Goal: Information Seeking & Learning: Learn about a topic

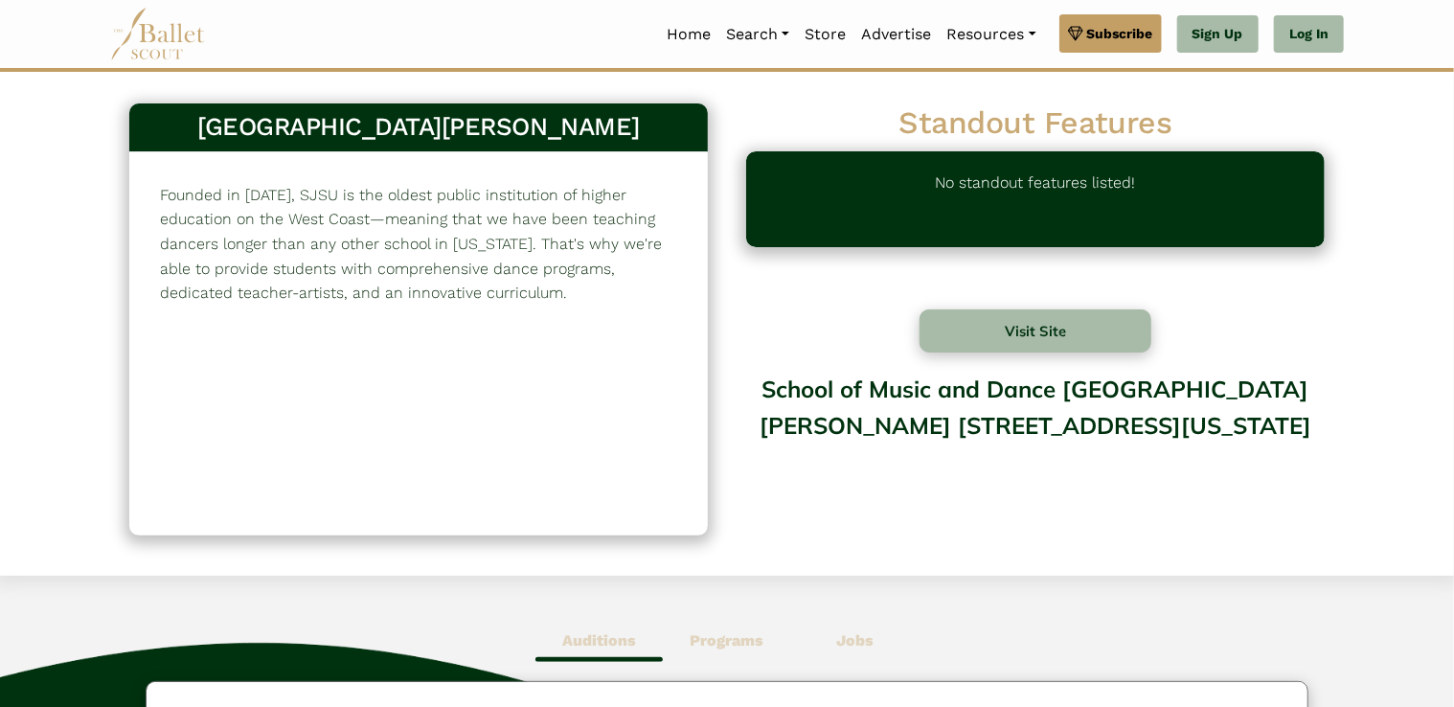
click at [739, 626] on span "Programs" at bounding box center [726, 641] width 127 height 44
click at [1008, 331] on button "Visit Site" at bounding box center [1035, 330] width 232 height 43
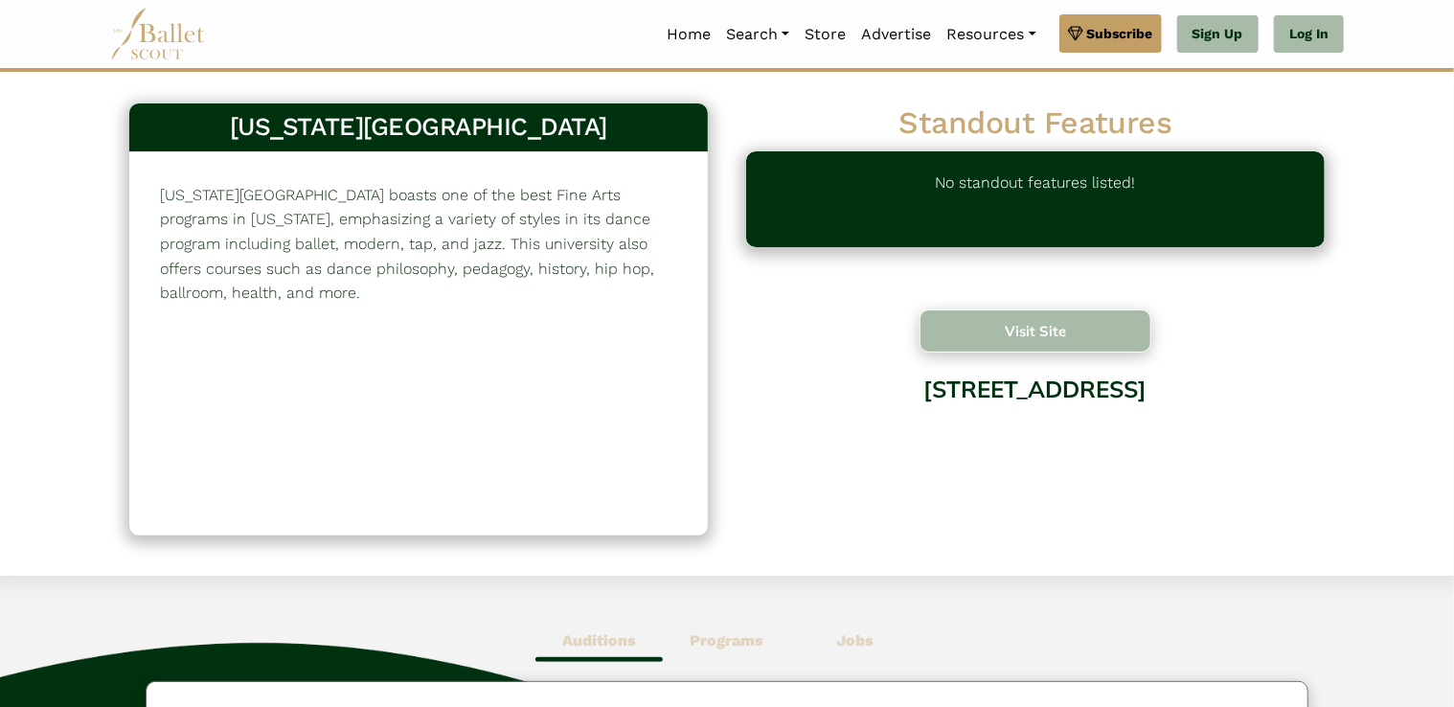
click at [1015, 316] on button "Visit Site" at bounding box center [1035, 330] width 232 height 43
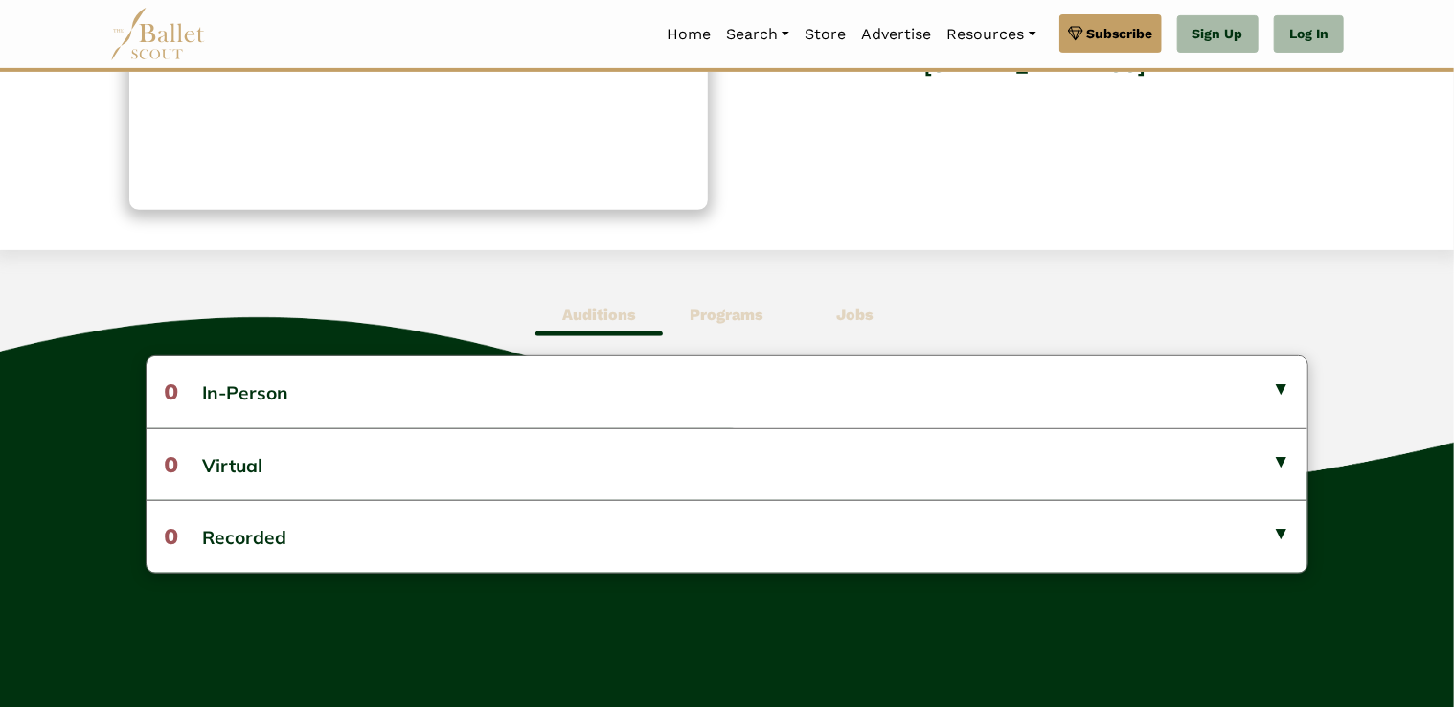
scroll to position [372, 0]
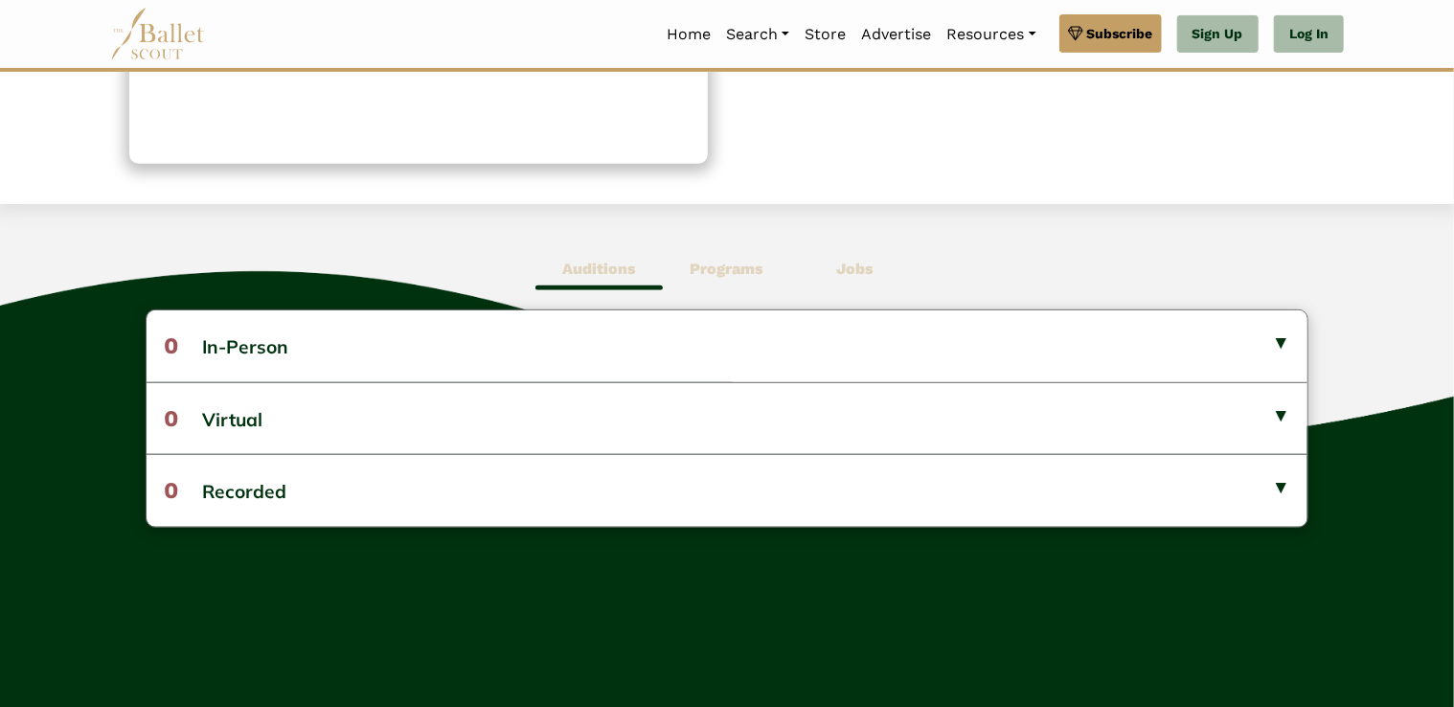
click at [732, 282] on span "Programs" at bounding box center [726, 269] width 127 height 44
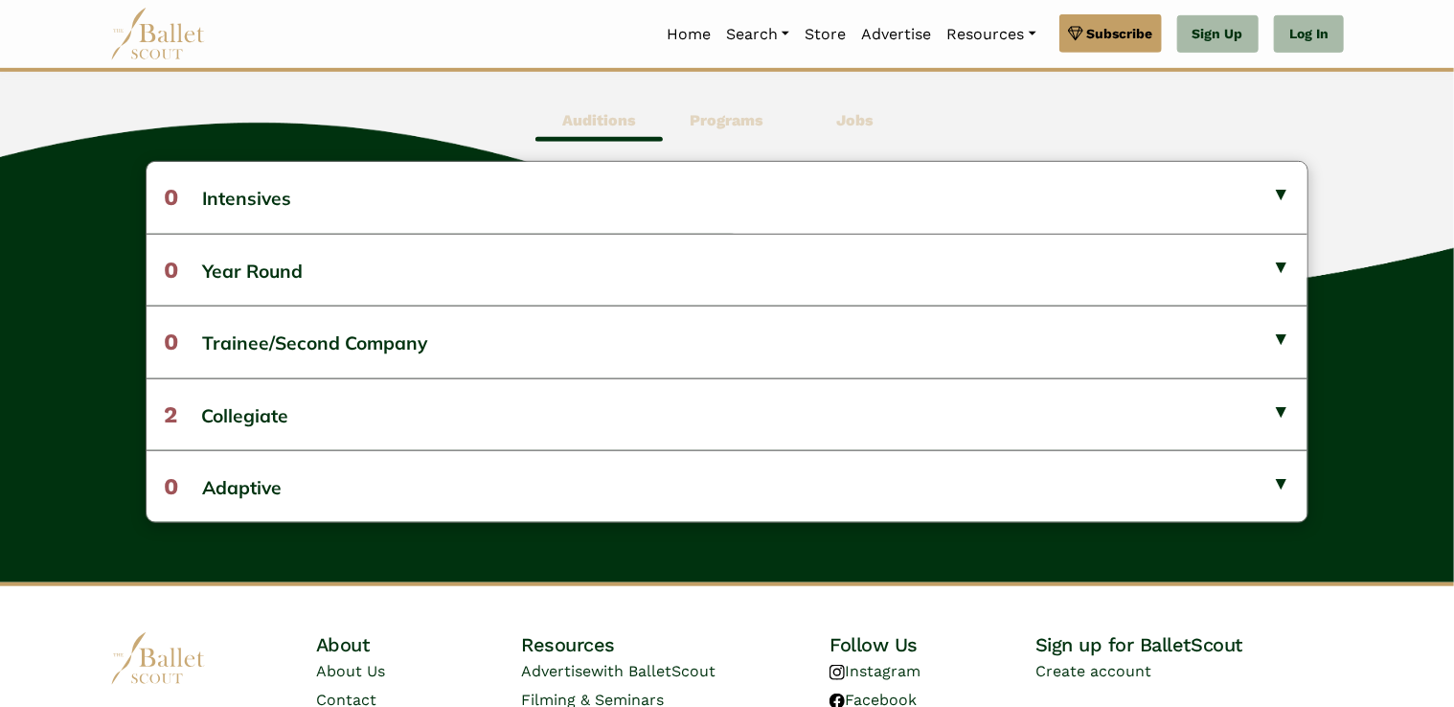
scroll to position [492, 0]
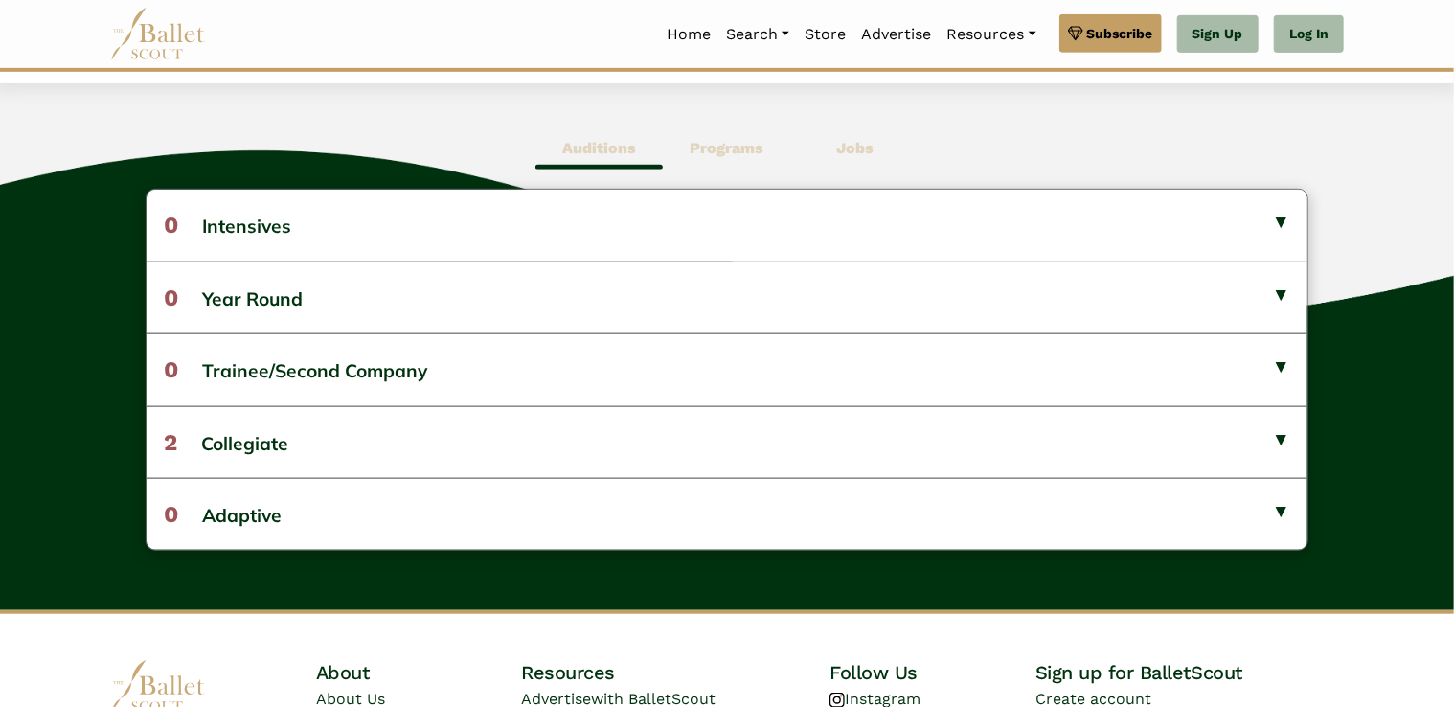
click at [860, 140] on b "Jobs" at bounding box center [854, 148] width 37 height 18
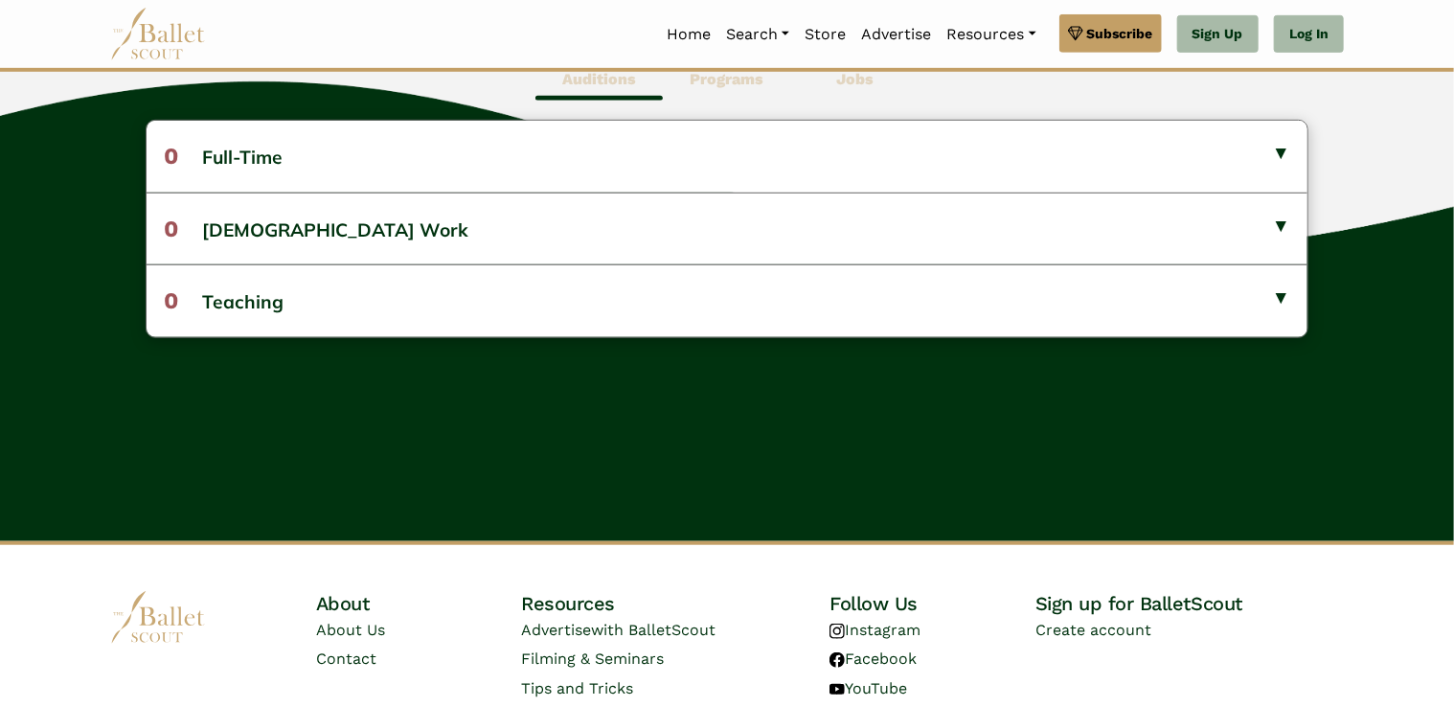
scroll to position [570, 0]
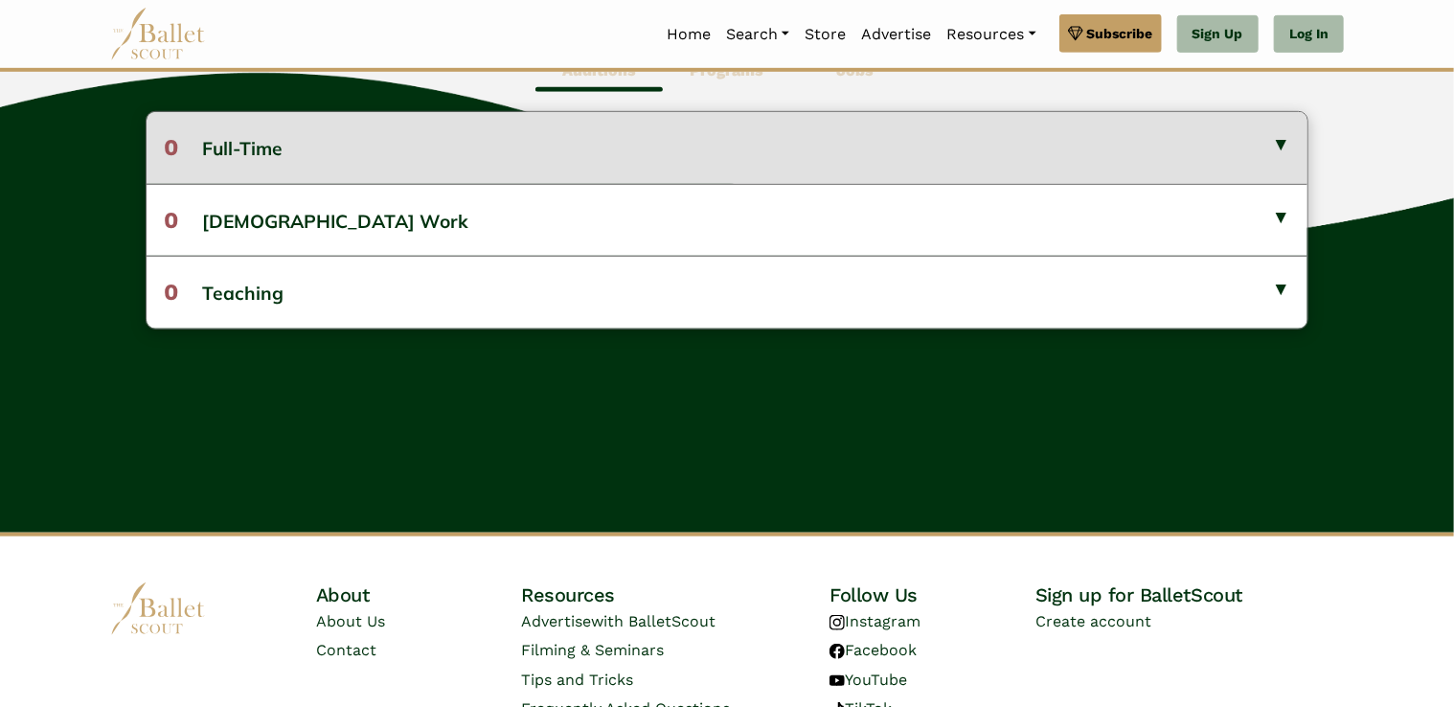
click at [1287, 137] on button "0 Full-Time" at bounding box center [727, 147] width 1161 height 71
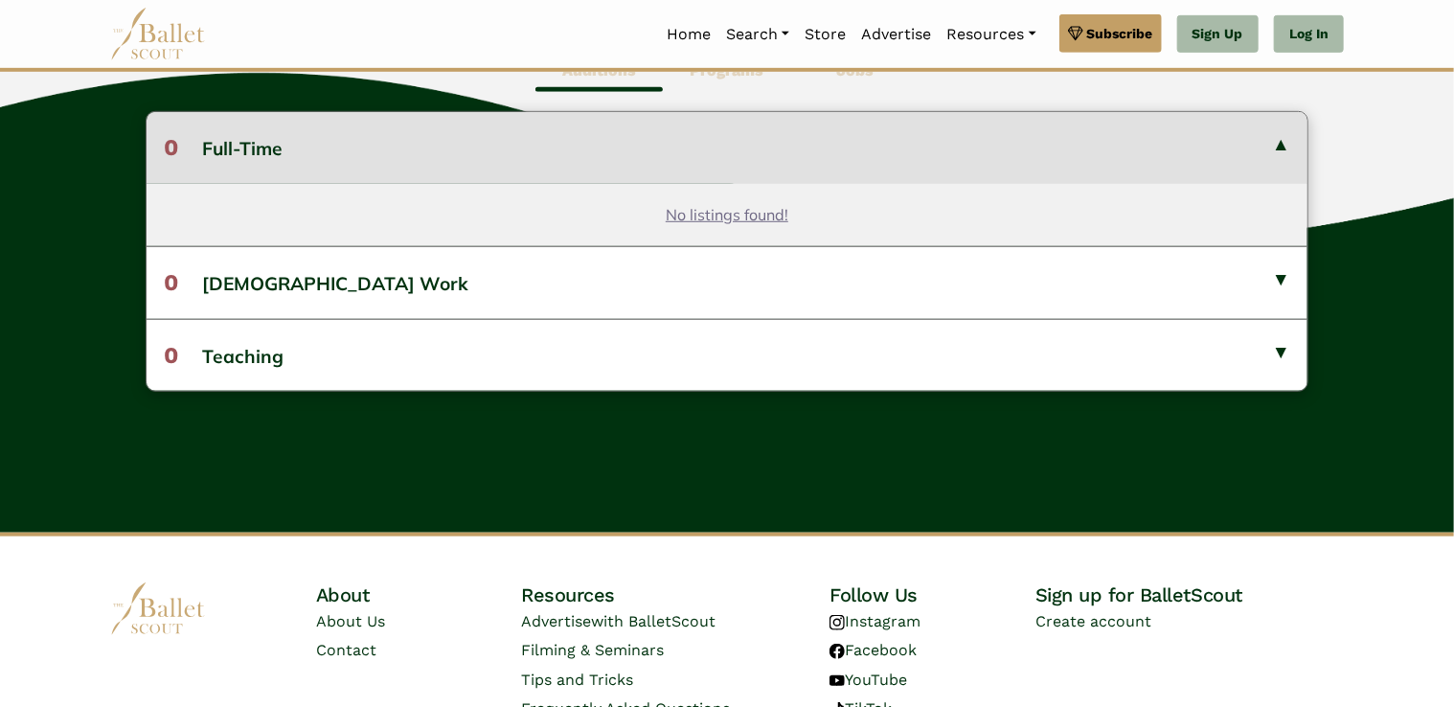
click at [1287, 137] on button "0 Full-Time" at bounding box center [727, 147] width 1161 height 71
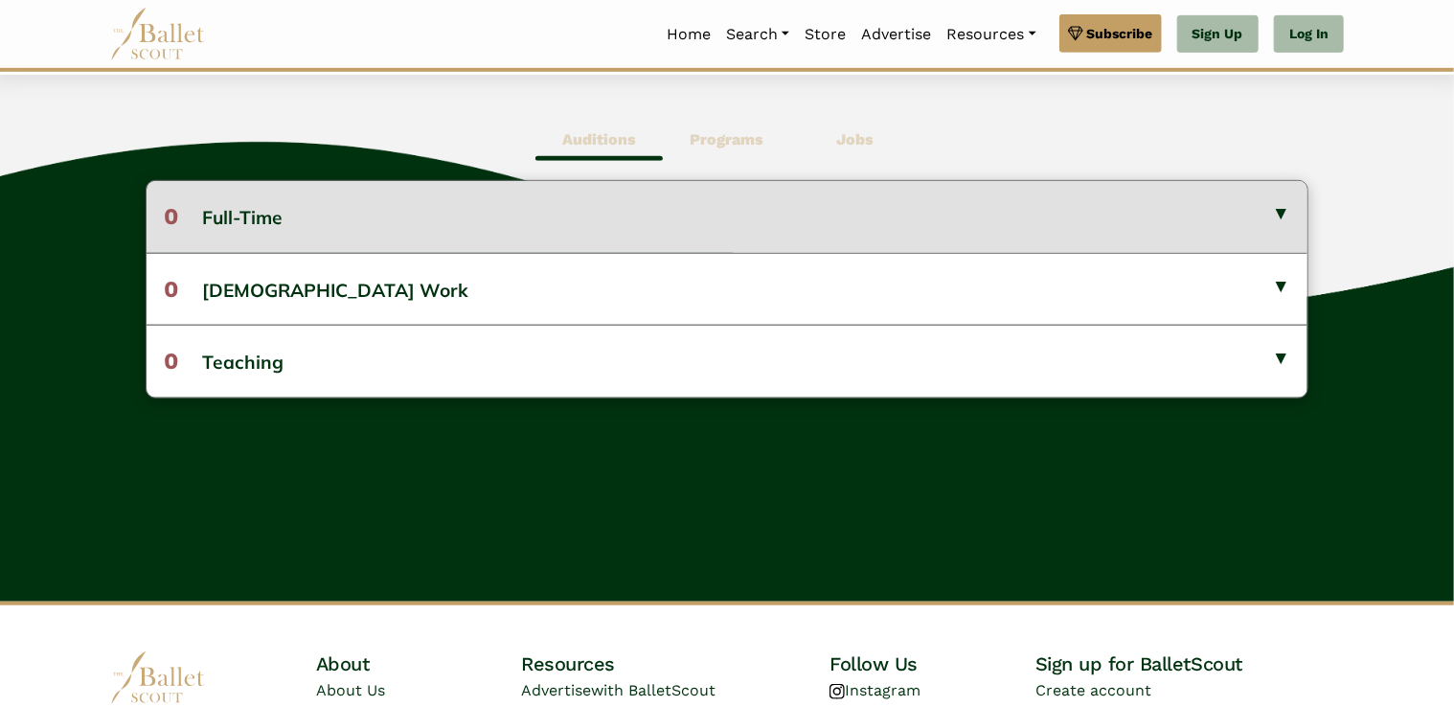
scroll to position [482, 0]
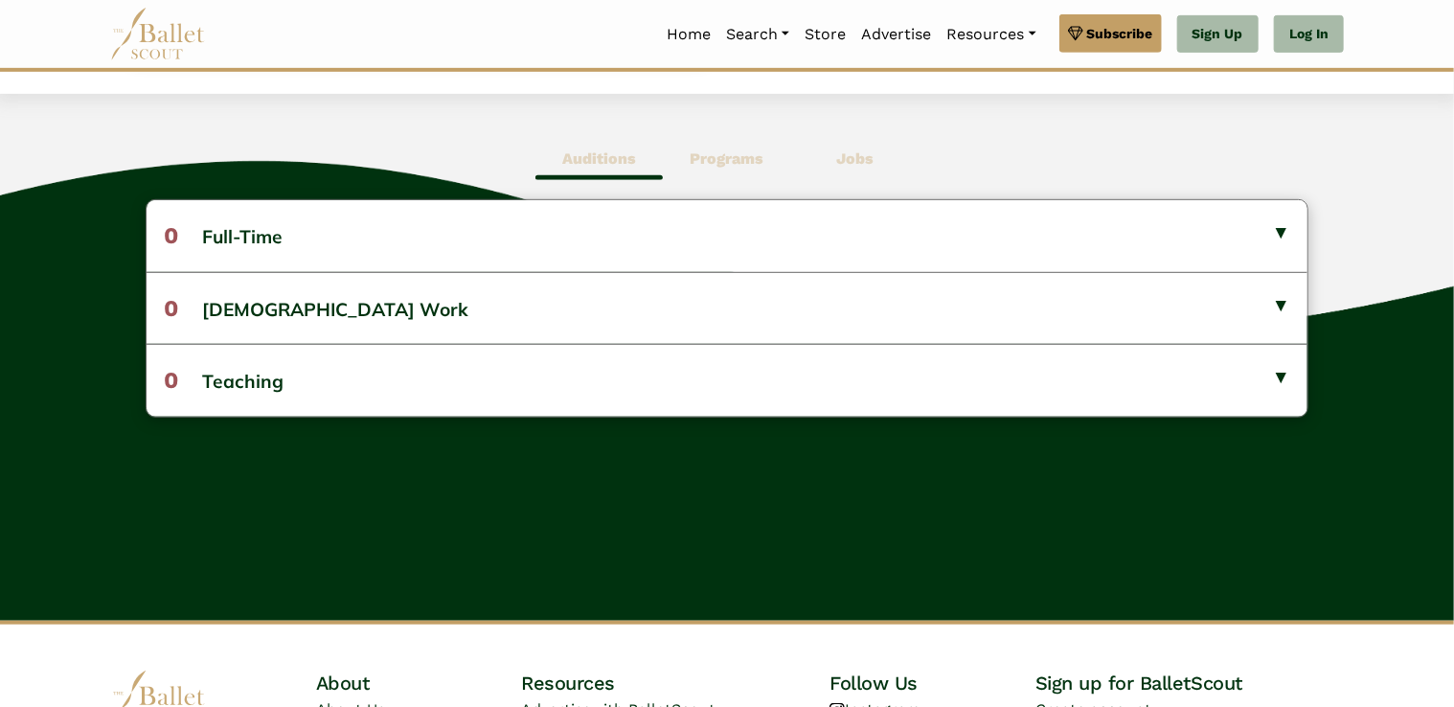
click at [736, 166] on b "Programs" at bounding box center [727, 158] width 74 height 18
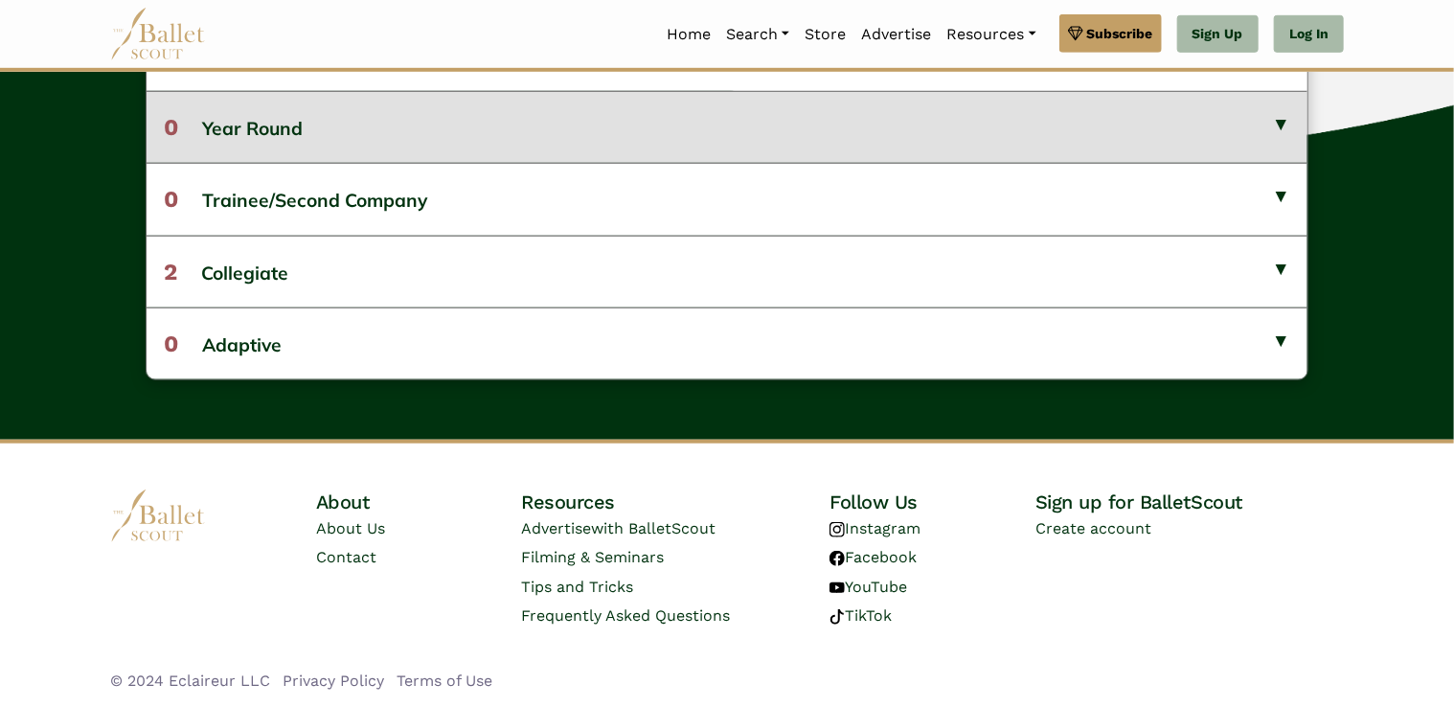
scroll to position [663, 0]
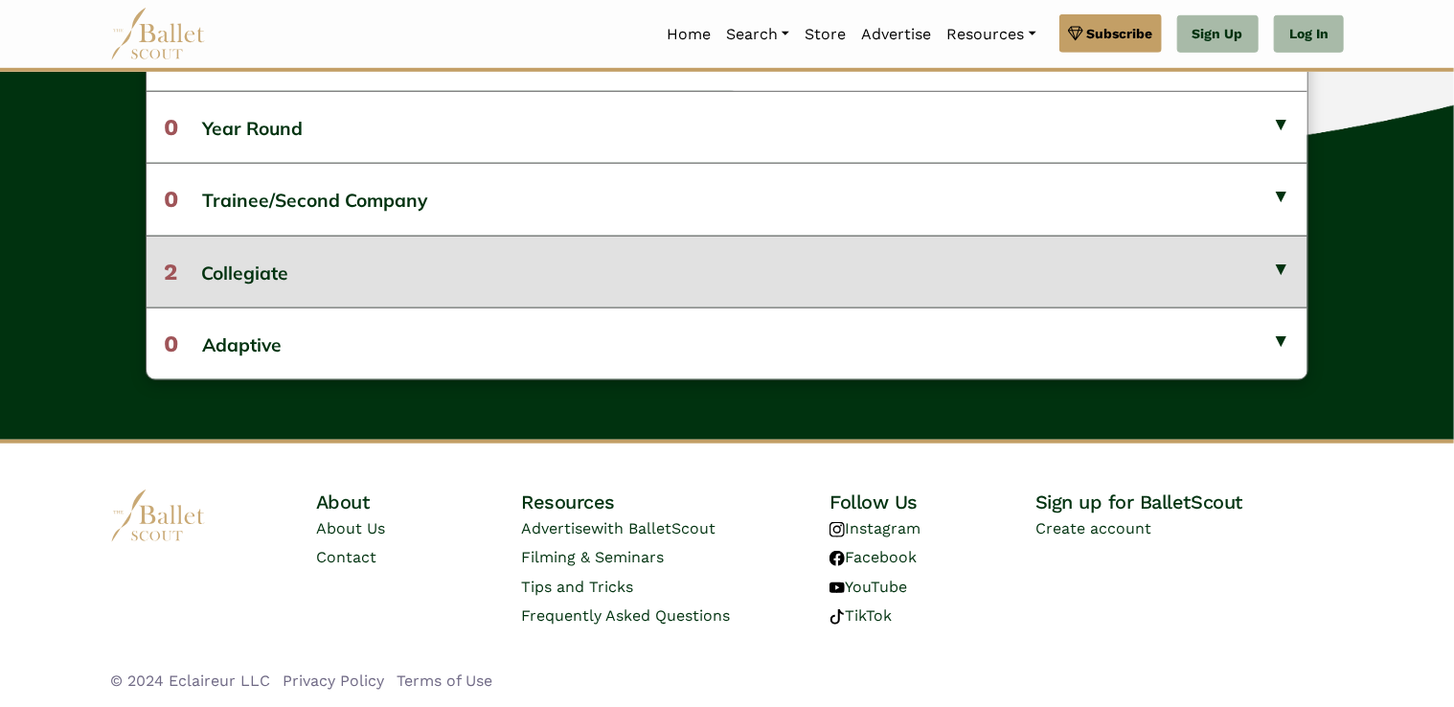
click at [1273, 271] on button "2 Collegiate" at bounding box center [727, 272] width 1161 height 72
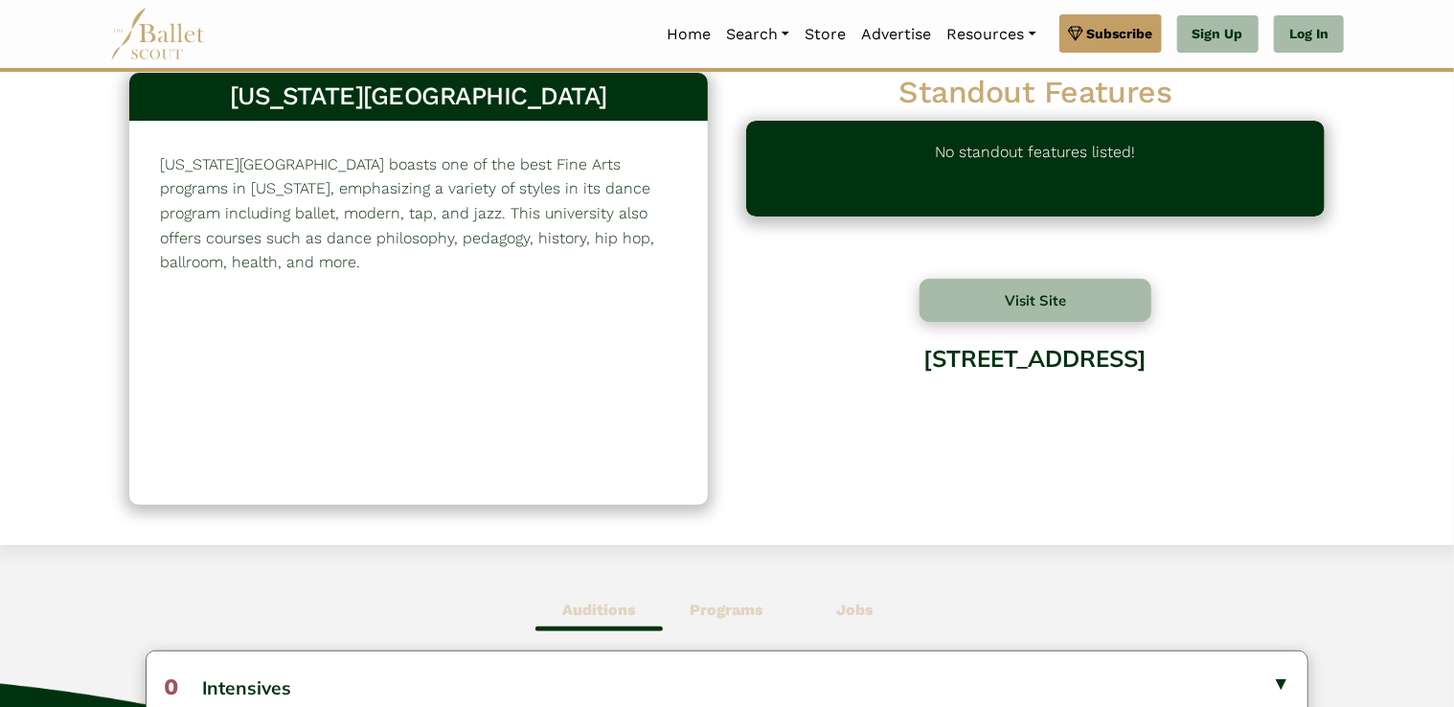
scroll to position [0, 0]
